Goal: Information Seeking & Learning: Learn about a topic

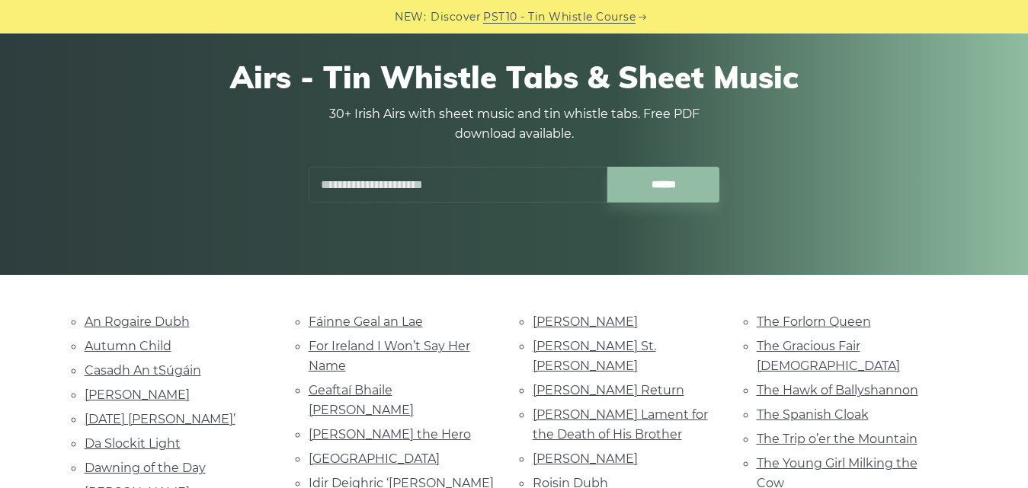
scroll to position [152, 0]
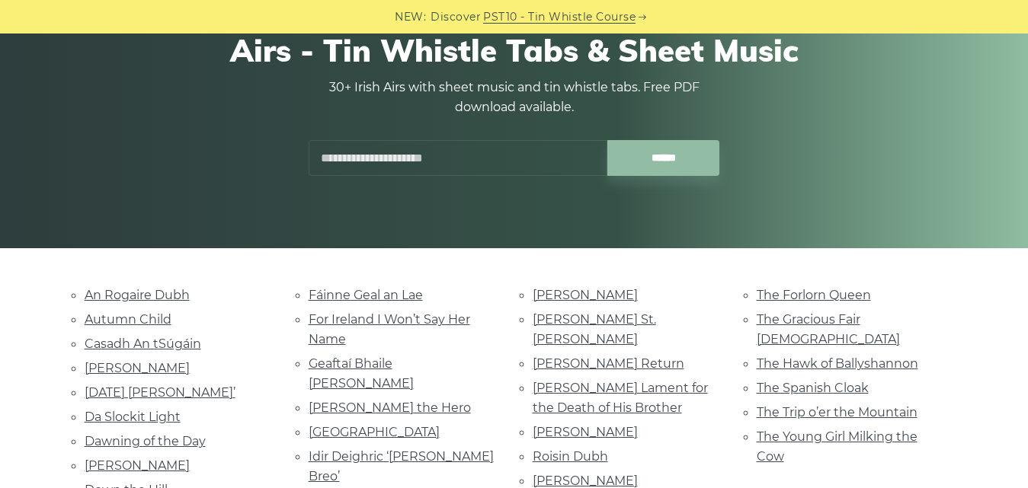
drag, startPoint x: 1040, startPoint y: 80, endPoint x: 1040, endPoint y: 123, distance: 42.7
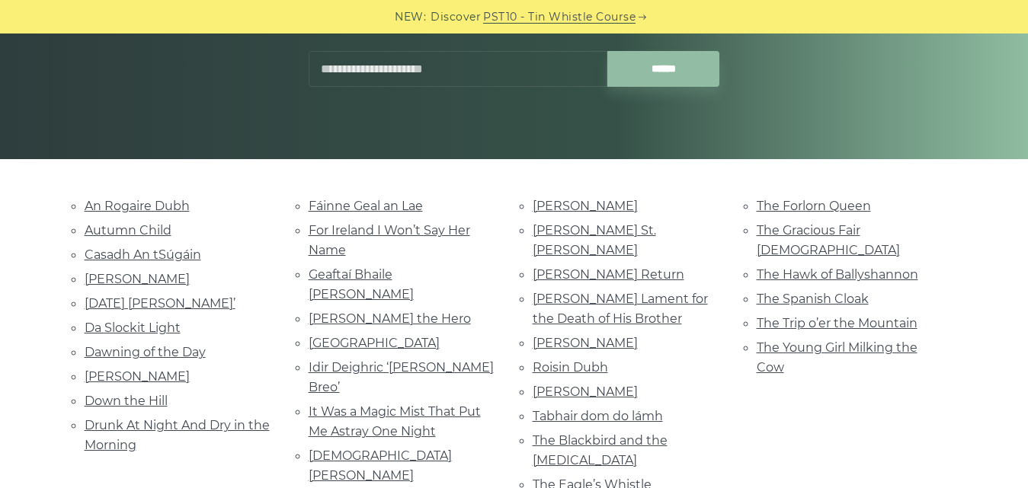
scroll to position [222, 0]
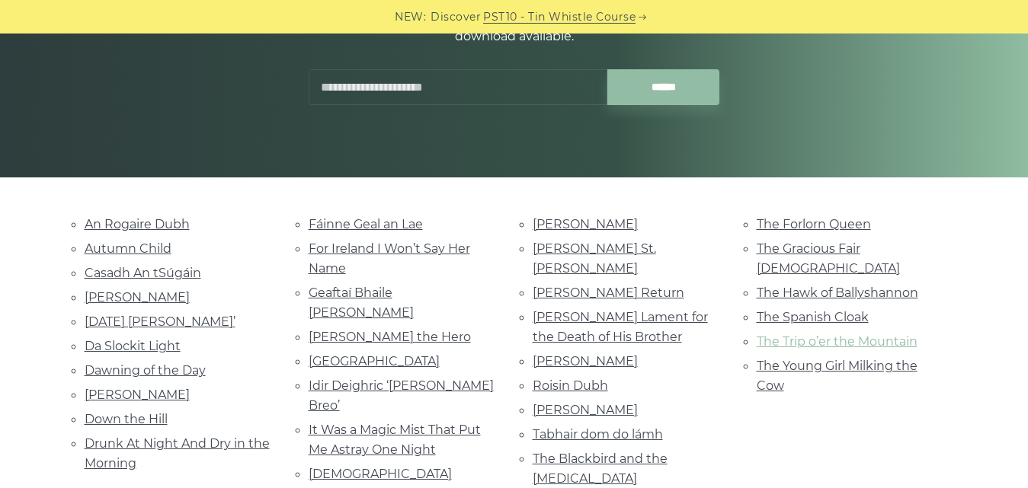
click at [836, 334] on link "The Trip o’er the Mountain" at bounding box center [836, 341] width 161 height 14
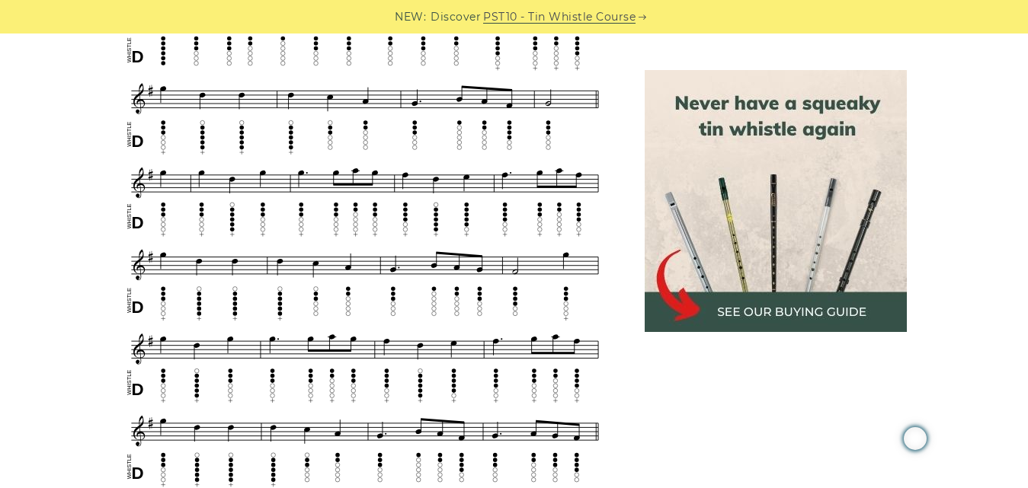
scroll to position [299, 0]
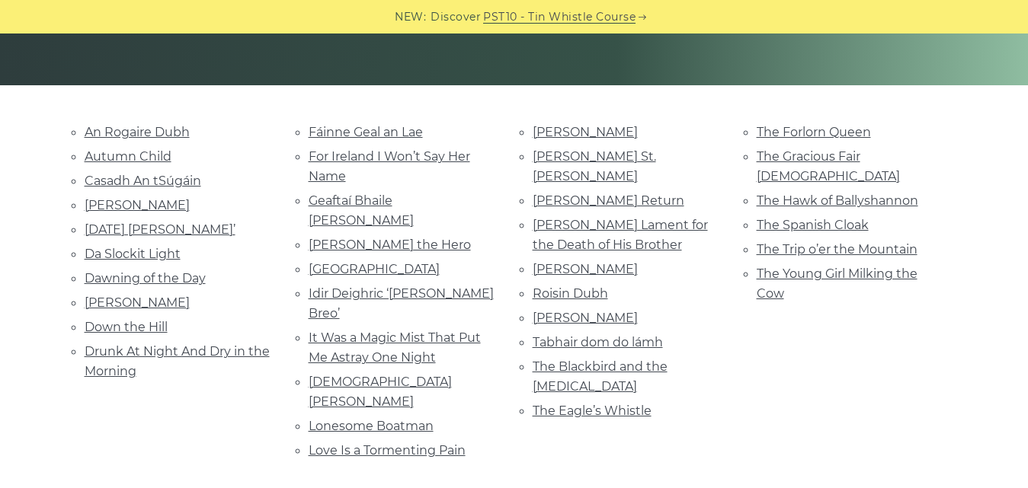
scroll to position [323, 0]
